Goal: Information Seeking & Learning: Find specific page/section

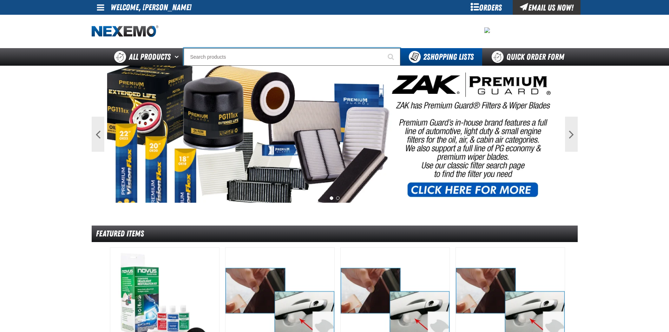
click at [204, 54] on input "Search" at bounding box center [292, 57] width 217 height 18
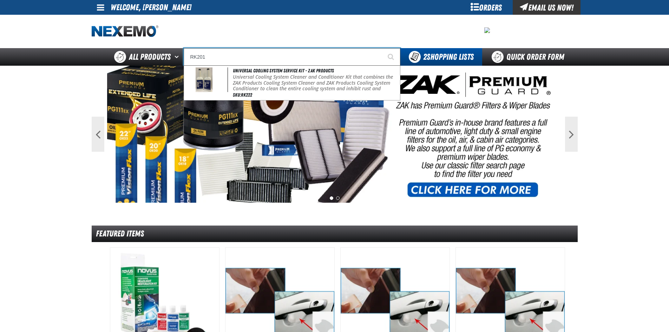
type input "RK201"
click at [383, 48] on button "Start Searching" at bounding box center [392, 57] width 18 height 18
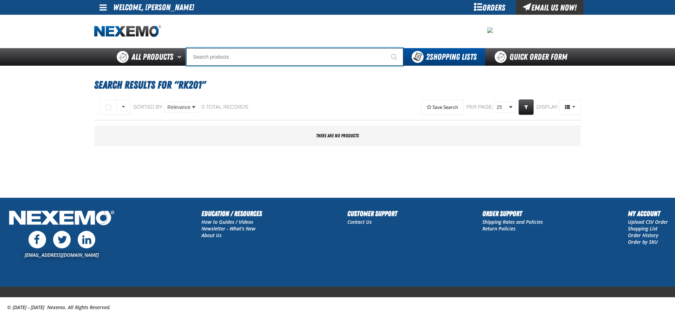
click at [236, 57] on input "Search" at bounding box center [294, 57] width 217 height 18
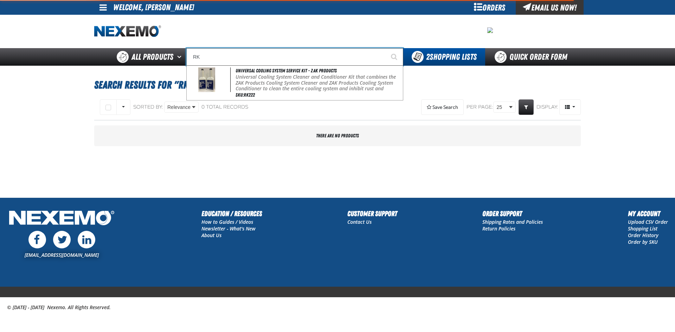
type input "R"
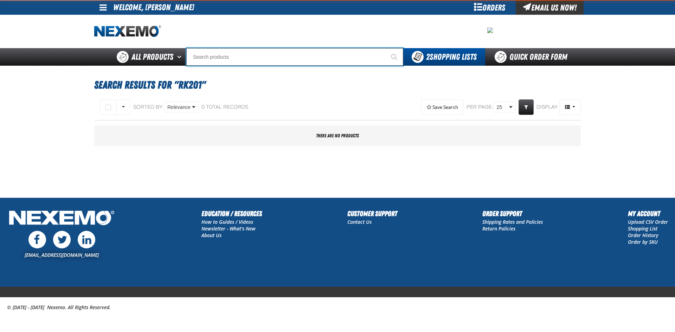
type input "C"
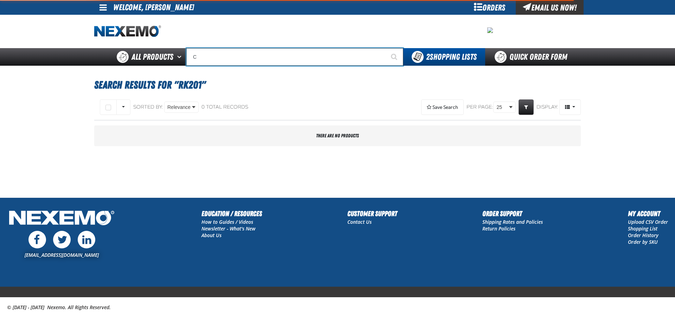
type input "C Alkaline Battery 1.5 Volt (12 per pack)"
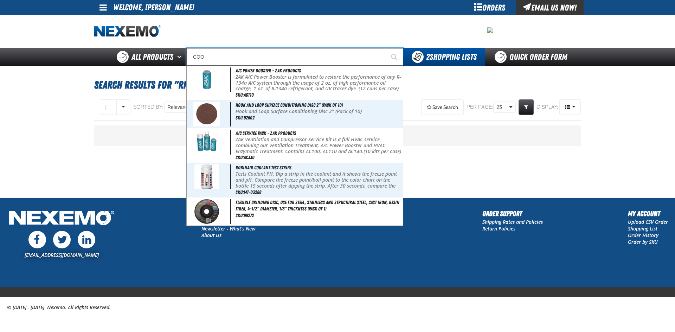
type input "CO"
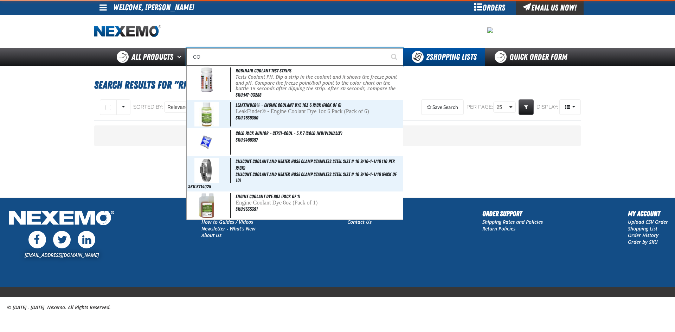
type input "CONSIGNWEL"
type input "C"
type input "C Alkaline Battery 1.5 Volt (12 per pack)"
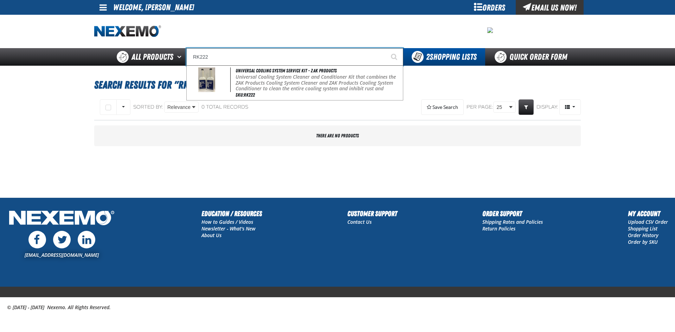
type input "RK222"
click at [386, 48] on button "Start Searching" at bounding box center [395, 57] width 18 height 18
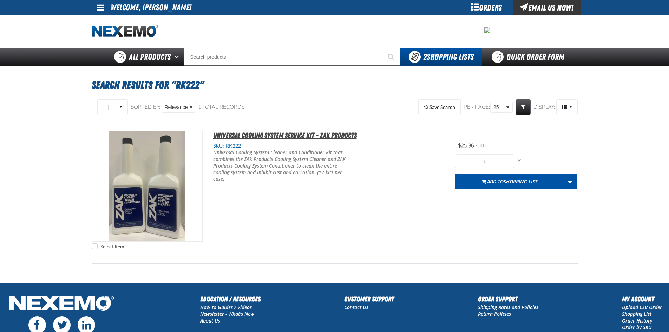
click at [229, 134] on span "Universal Cooling System Service Kit - ZAK Products" at bounding box center [285, 135] width 144 height 8
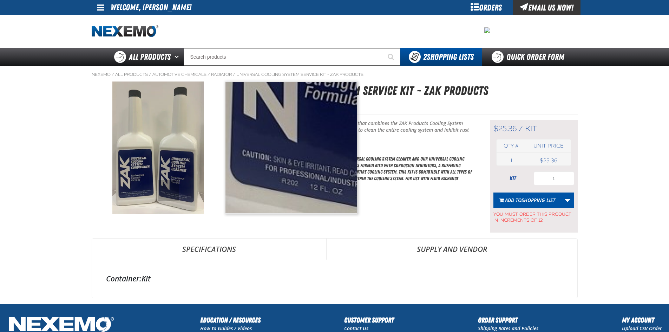
click at [169, 191] on img at bounding box center [158, 148] width 92 height 133
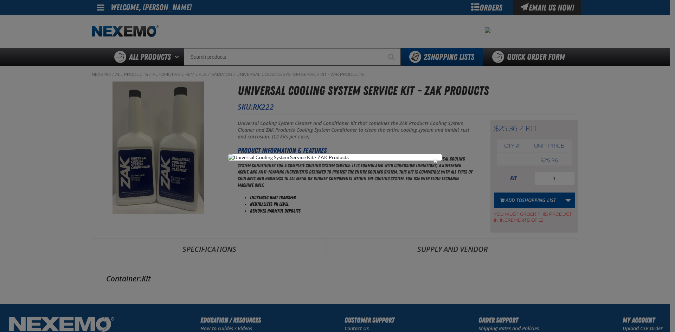
click at [434, 156] on button "Close the Dialog" at bounding box center [435, 160] width 8 height 8
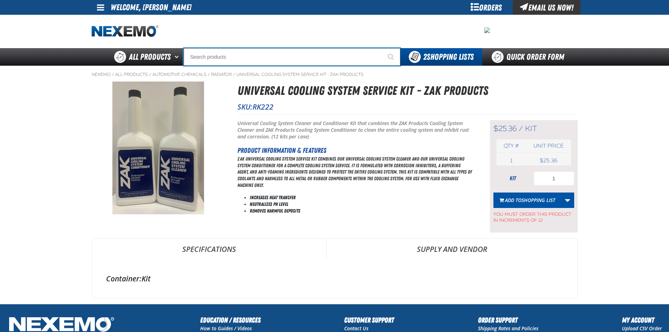
click at [206, 58] on input "Search" at bounding box center [292, 57] width 217 height 18
type input "R202"
click at [383, 48] on button "Start Searching" at bounding box center [392, 57] width 18 height 18
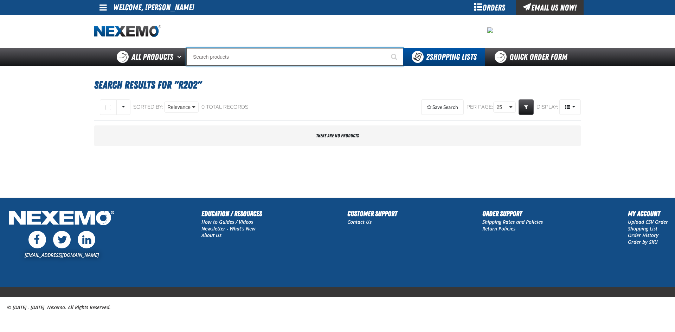
click at [206, 58] on input "Search" at bounding box center [294, 57] width 217 height 18
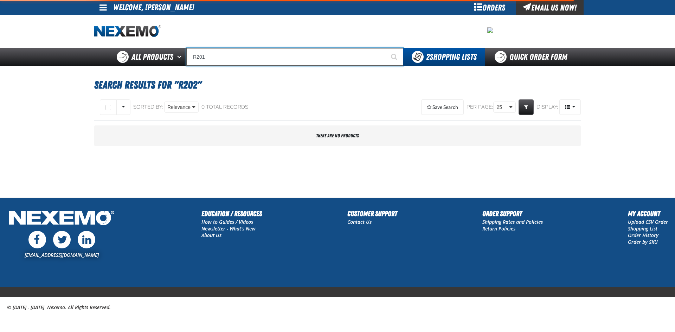
type input "R201"
click at [386, 48] on button "Start Searching" at bounding box center [395, 57] width 18 height 18
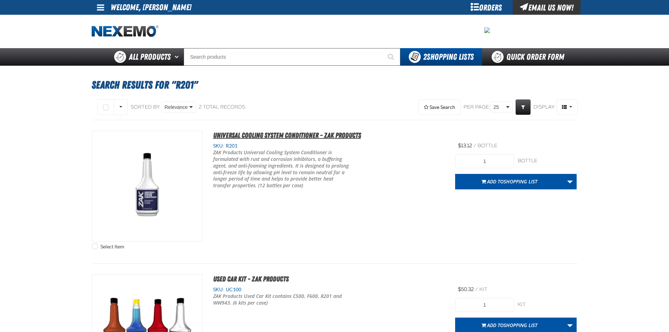
click at [233, 136] on span "Universal Cooling System Conditioner - ZAK Products" at bounding box center [287, 135] width 148 height 8
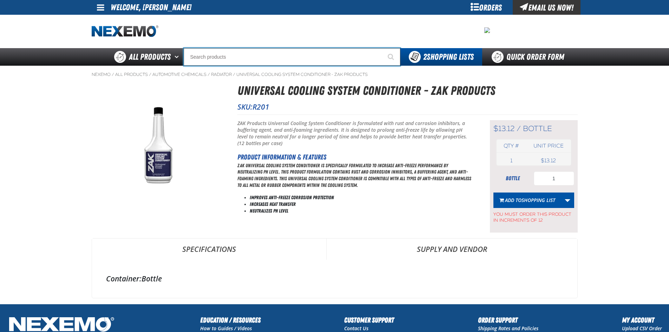
click at [213, 60] on input "Search" at bounding box center [292, 57] width 217 height 18
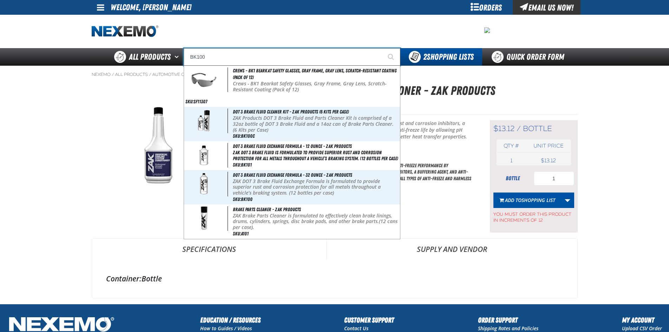
type input "BK100"
click at [383, 48] on button "Start Searching" at bounding box center [392, 57] width 18 height 18
